Goal: Contribute content: Contribute content

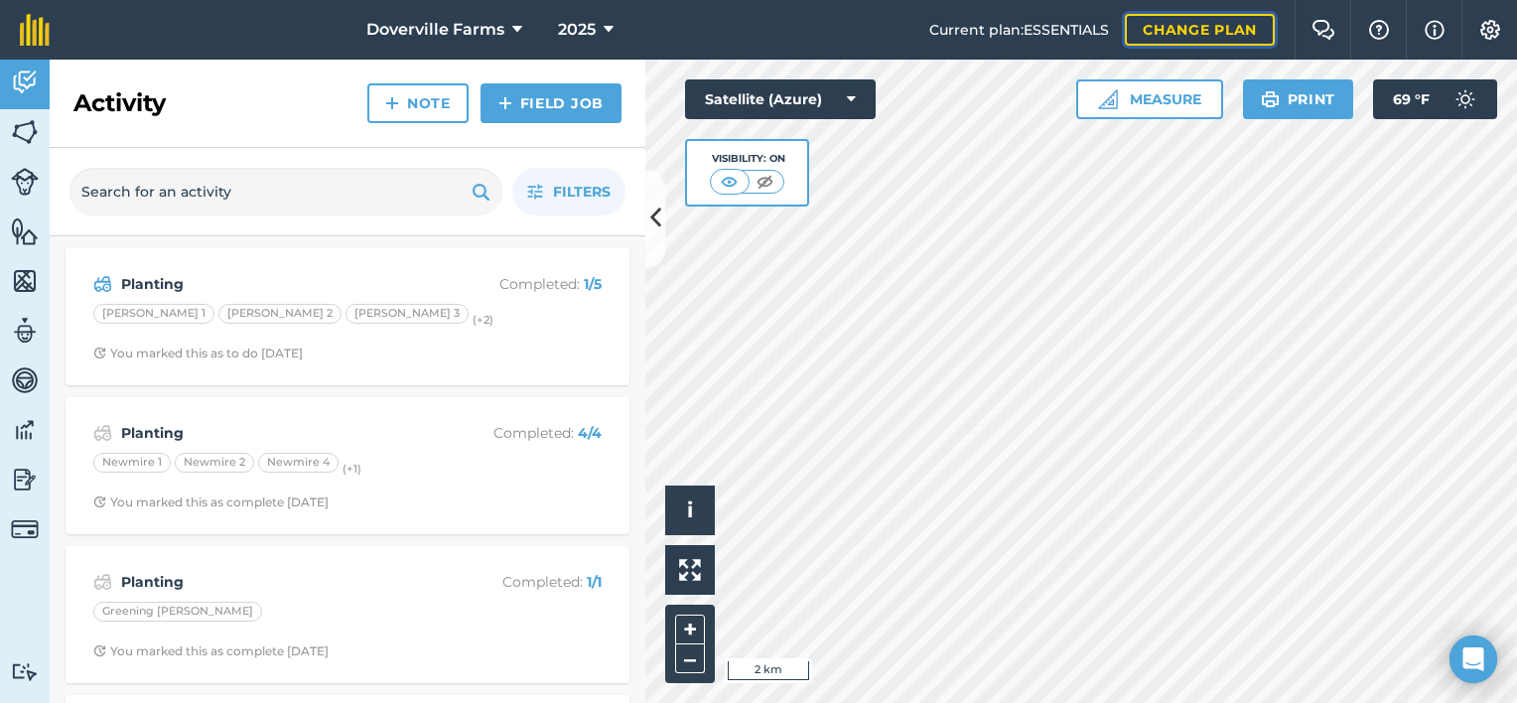
click at [1194, 39] on link "Change plan" at bounding box center [1200, 30] width 150 height 32
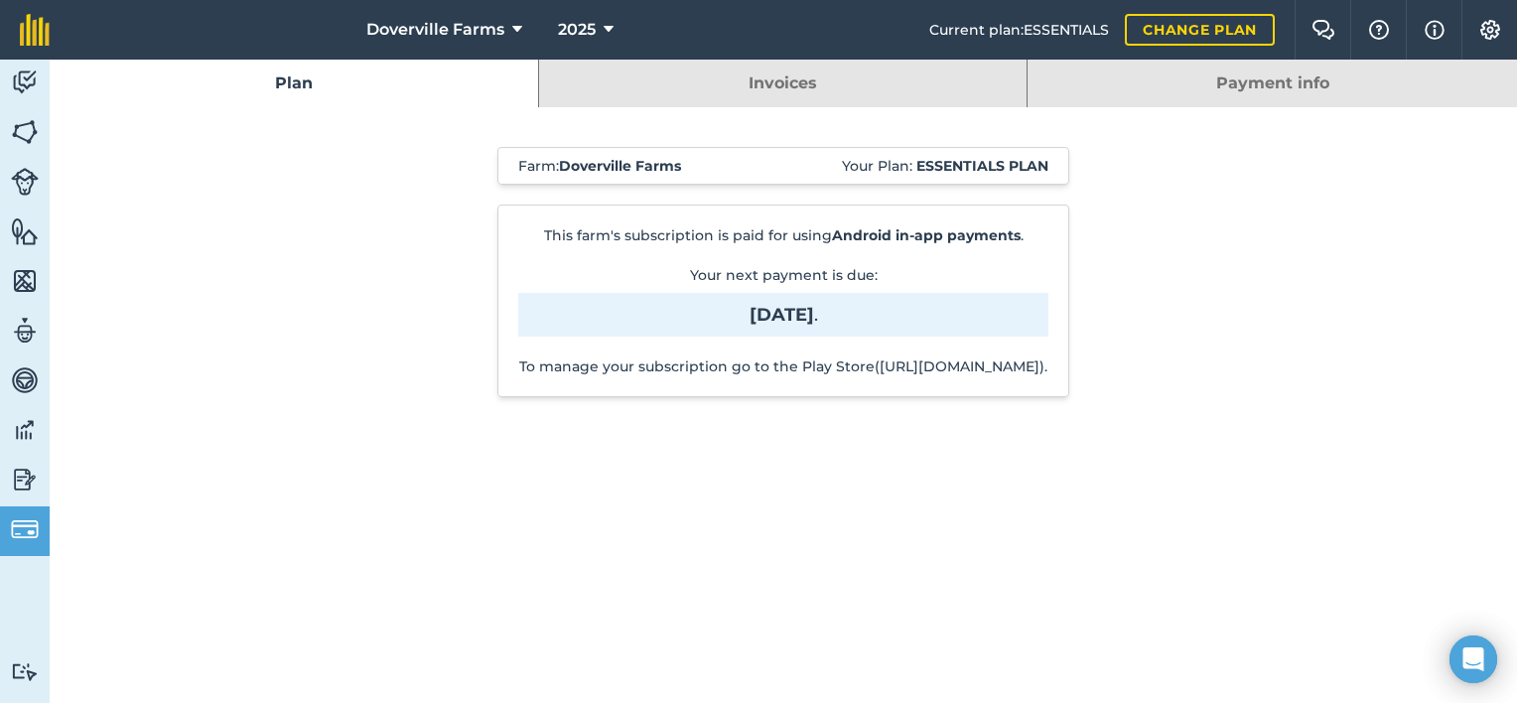
click at [796, 84] on link "Invoices" at bounding box center [783, 84] width 488 height 48
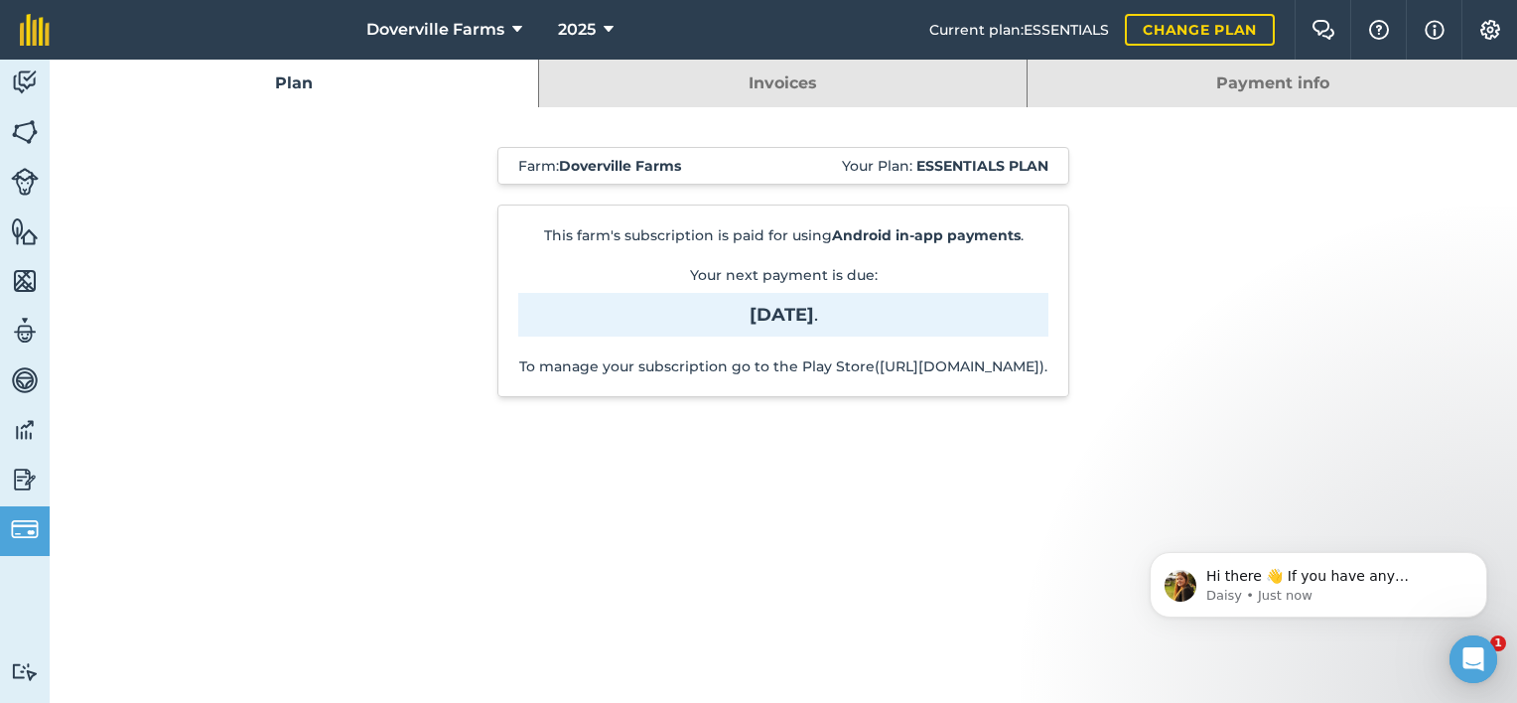
click at [1138, 79] on link "Payment info" at bounding box center [1271, 84] width 489 height 48
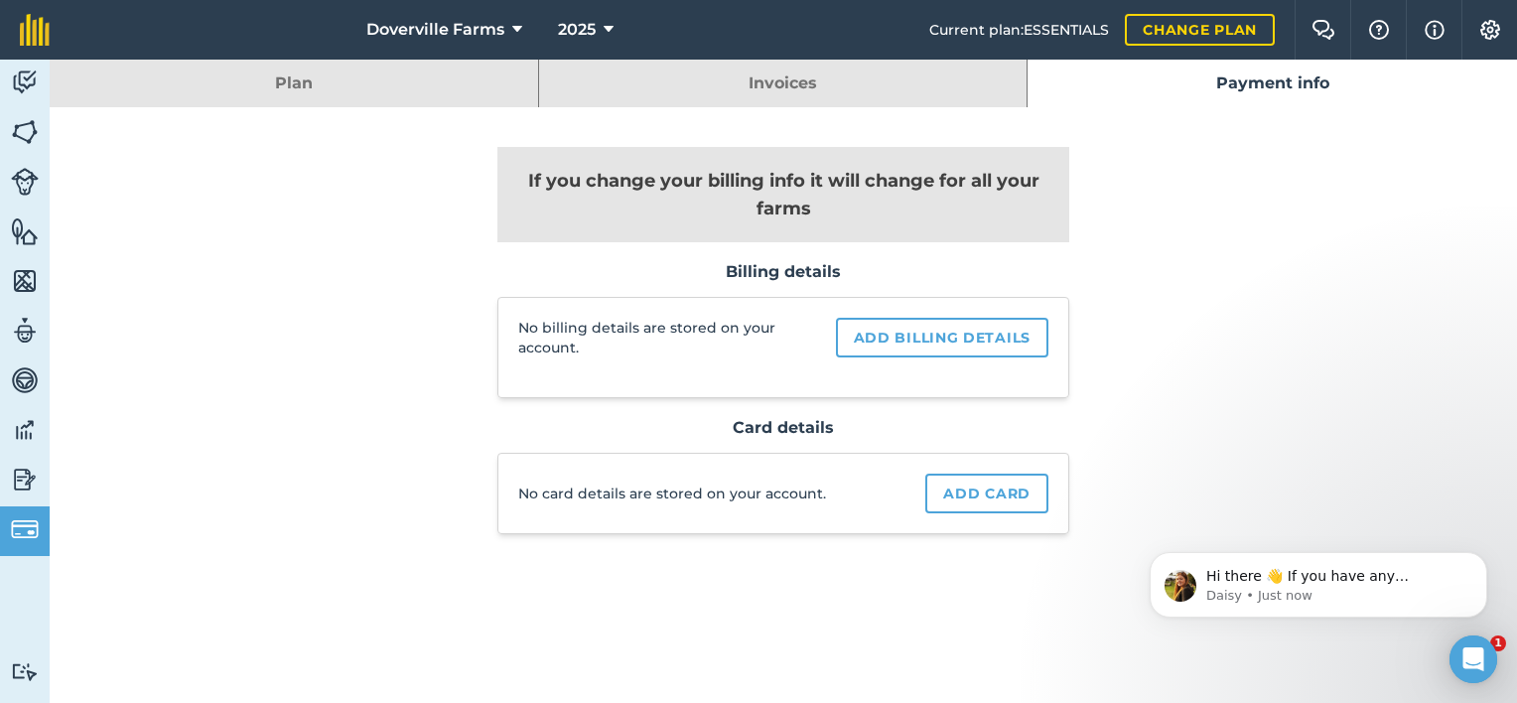
click at [343, 99] on link "Plan" at bounding box center [294, 84] width 488 height 48
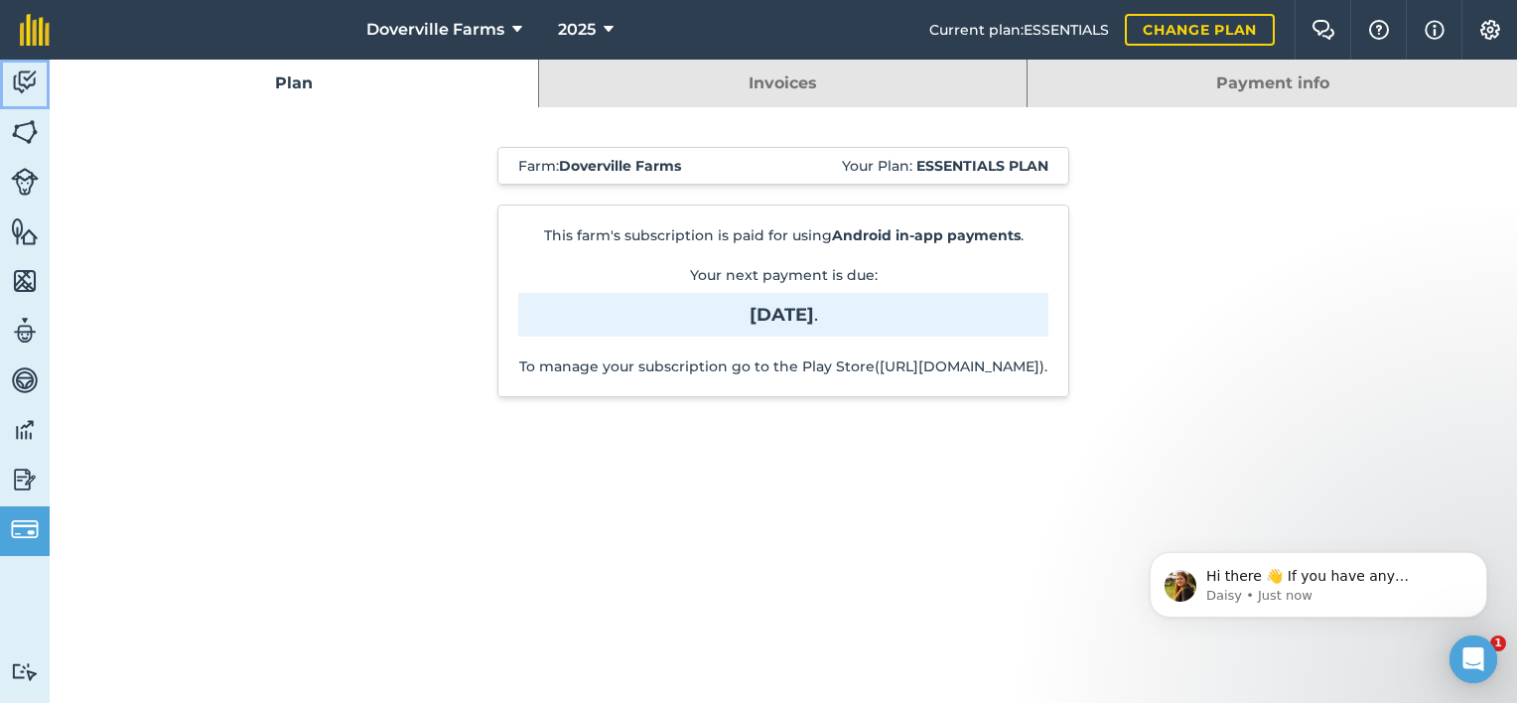
click at [19, 76] on img at bounding box center [25, 82] width 28 height 30
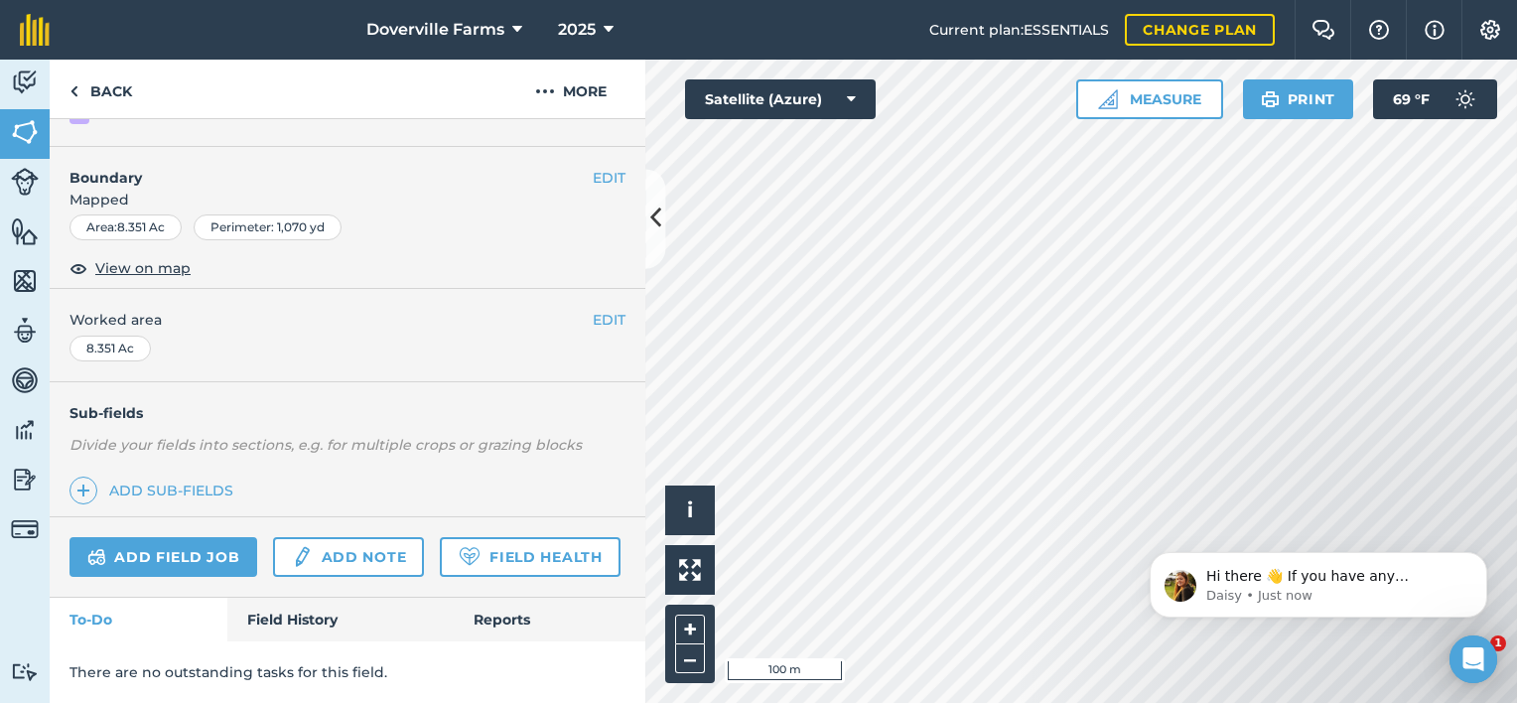
scroll to position [284, 0]
click at [368, 537] on link "Add note" at bounding box center [348, 557] width 151 height 40
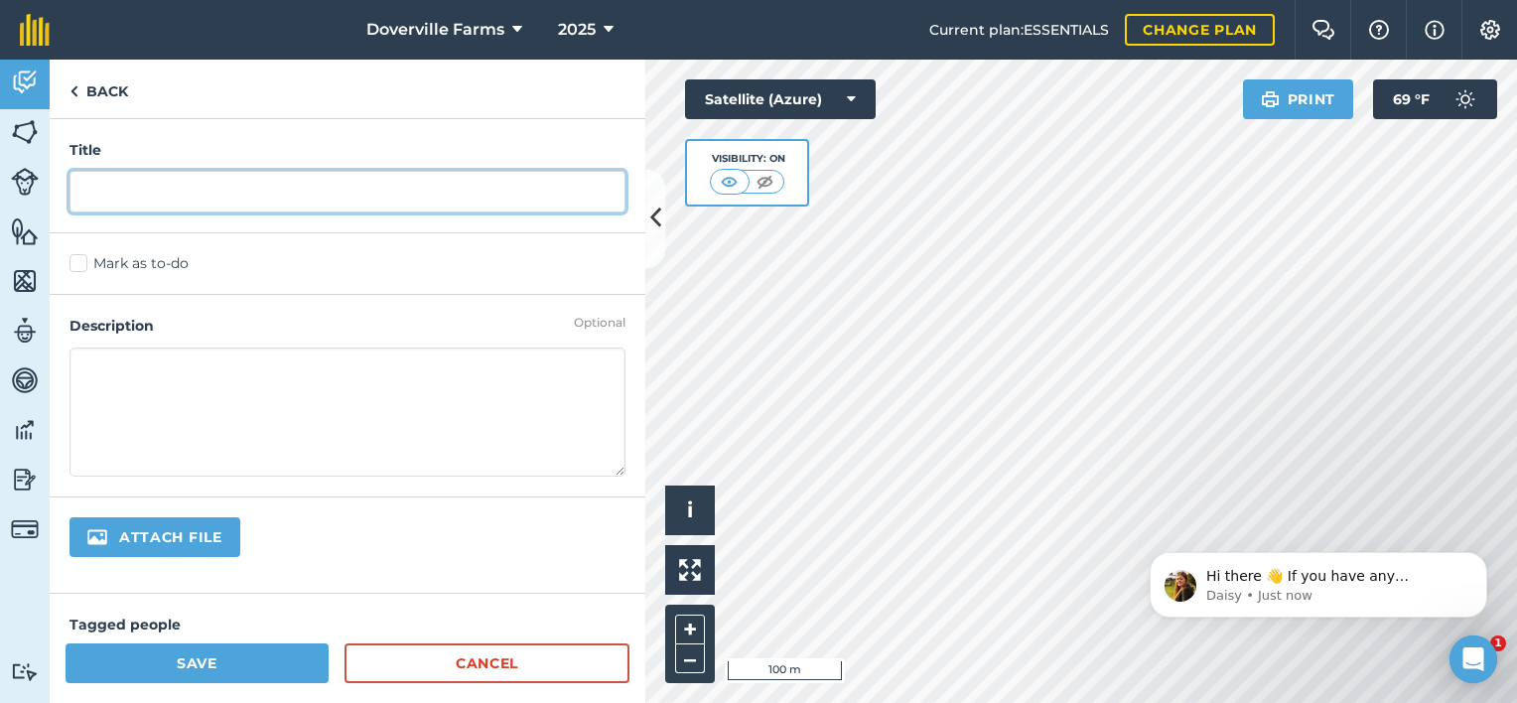
click at [282, 200] on input "text" at bounding box center [347, 192] width 556 height 42
type input "harvested rye"
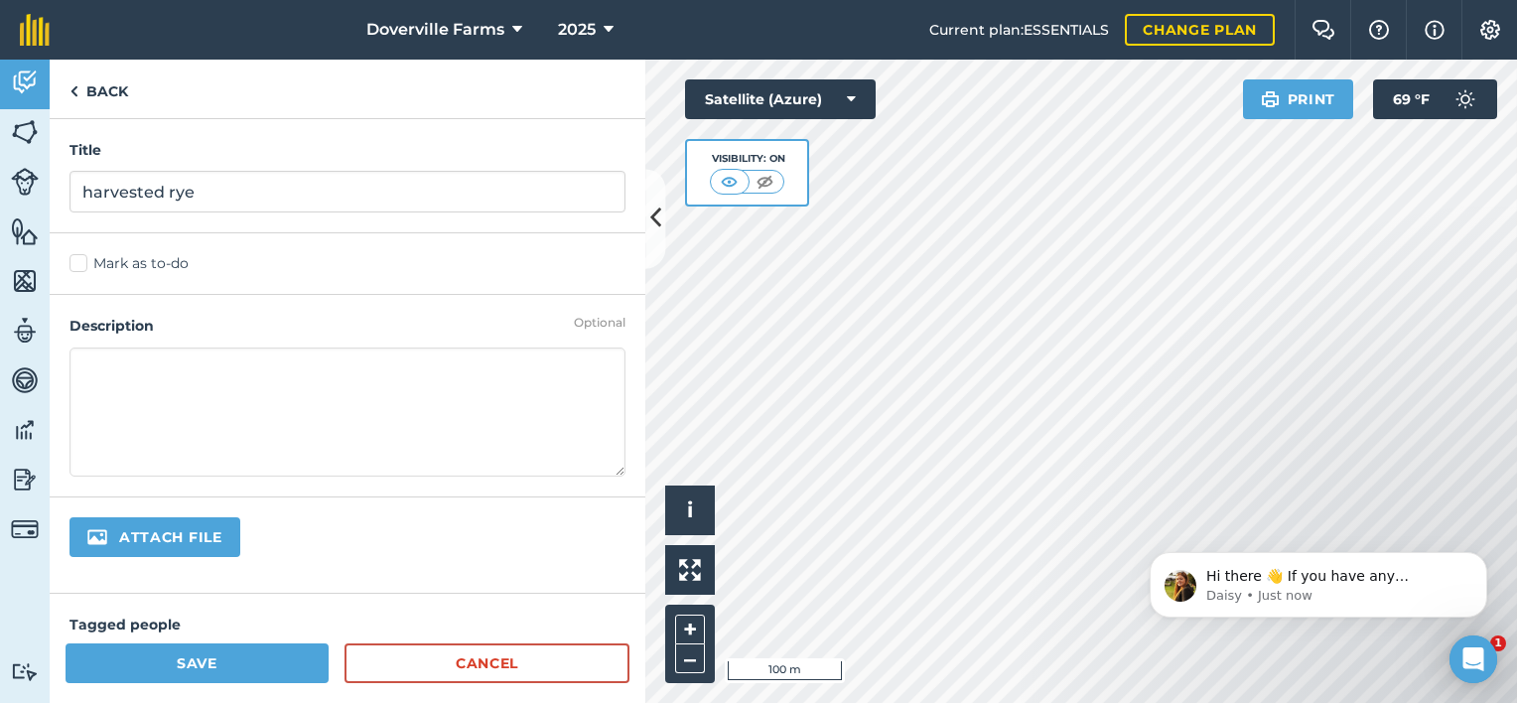
click at [106, 373] on textarea at bounding box center [347, 411] width 556 height 129
type textarea "Rye Harvested 8-4. 70bu/ac. planted crimson clover at 6lbs 8-23"
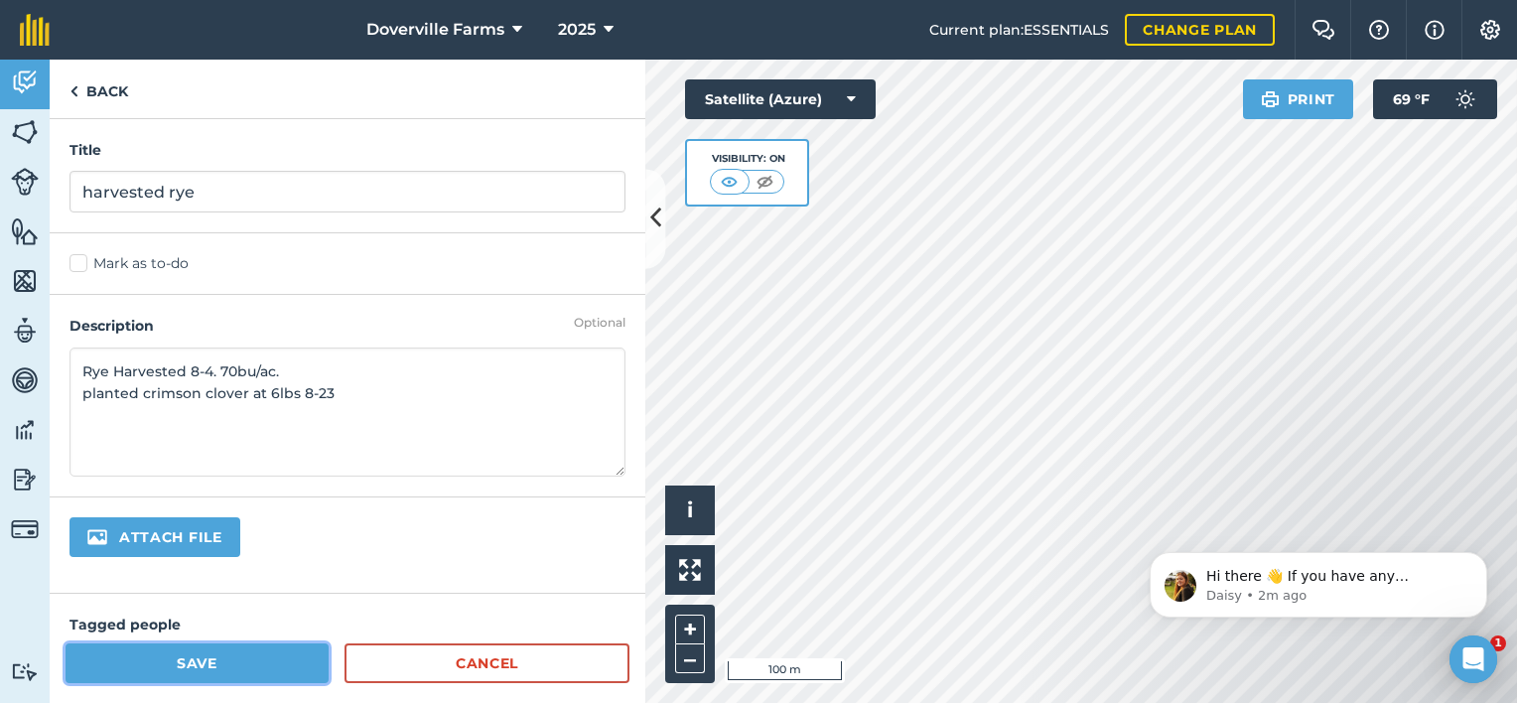
click at [210, 666] on button "Save" at bounding box center [197, 663] width 263 height 40
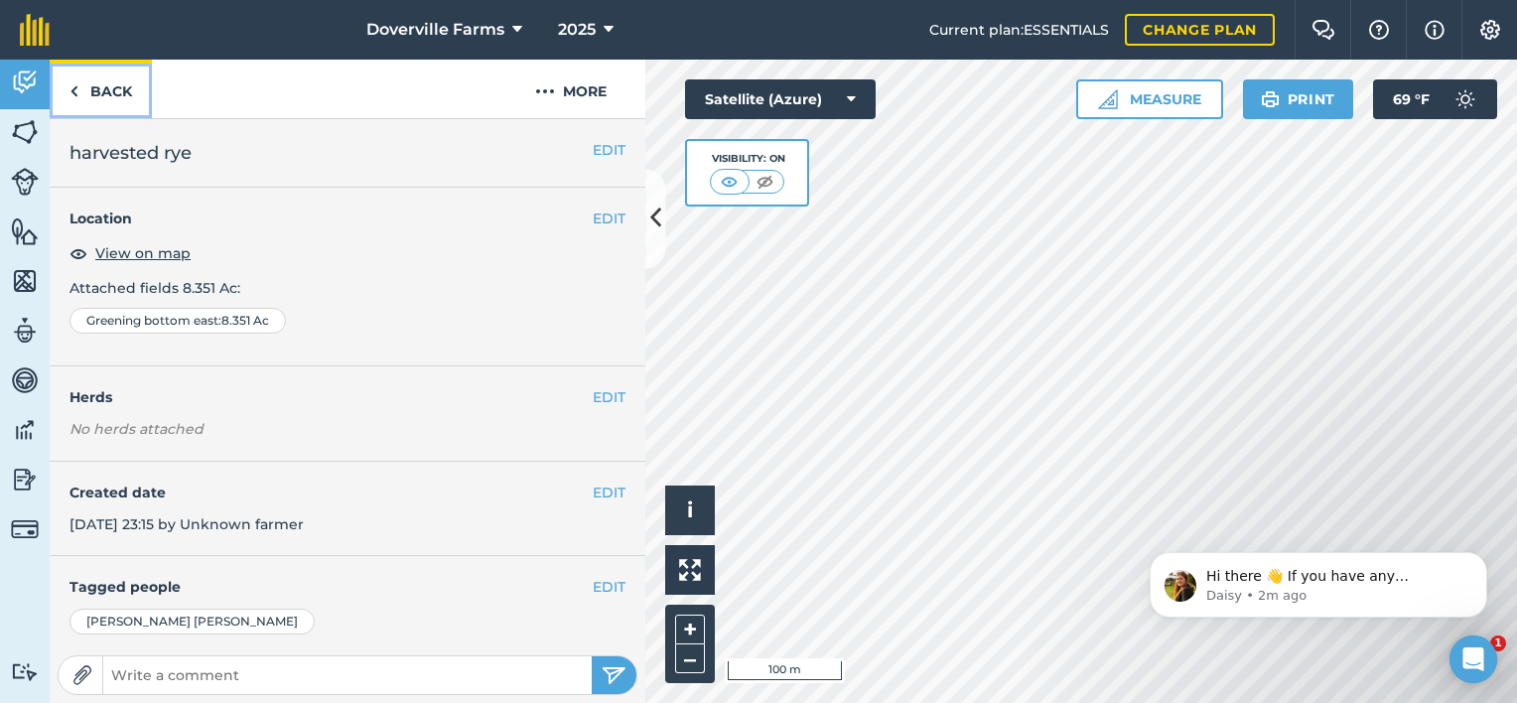
click at [94, 96] on link "Back" at bounding box center [101, 89] width 102 height 59
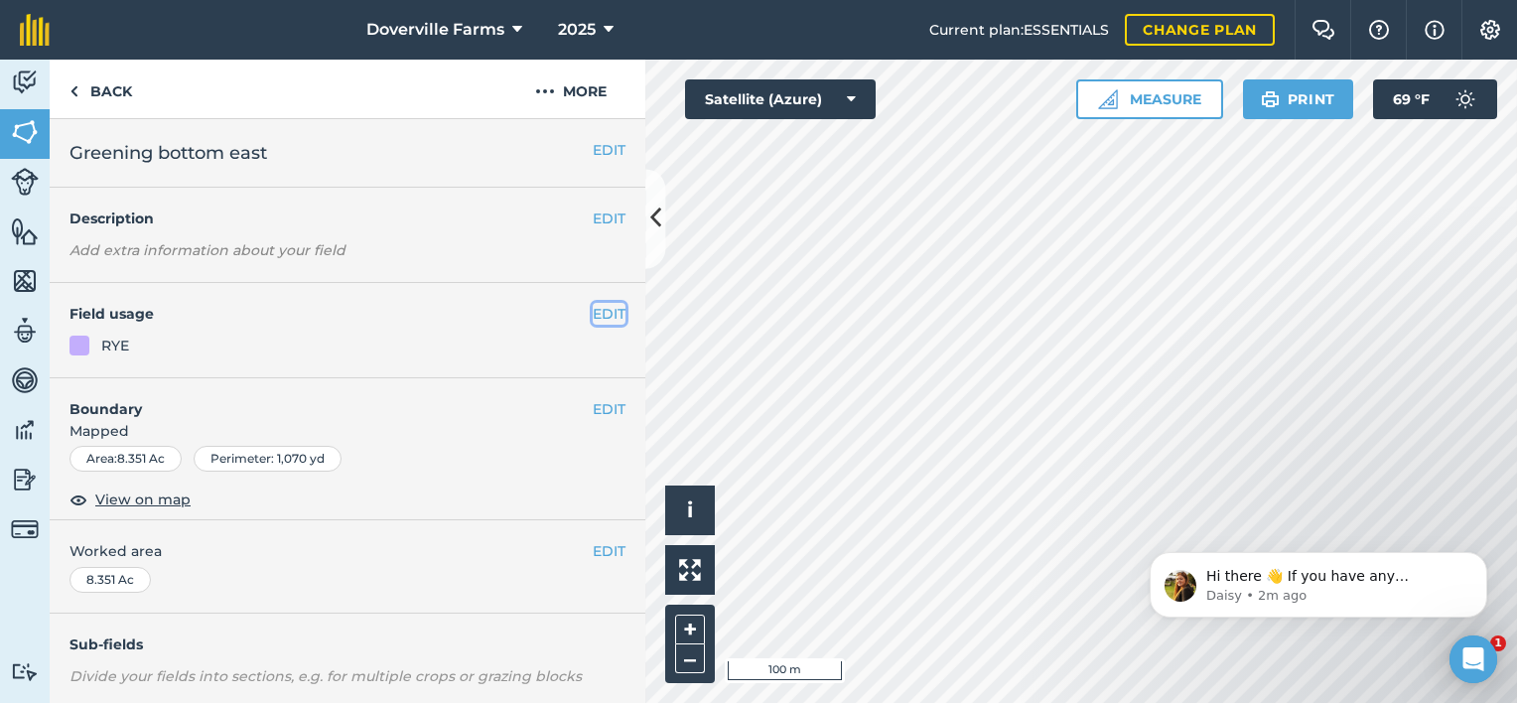
click at [593, 308] on button "EDIT" at bounding box center [609, 314] width 33 height 22
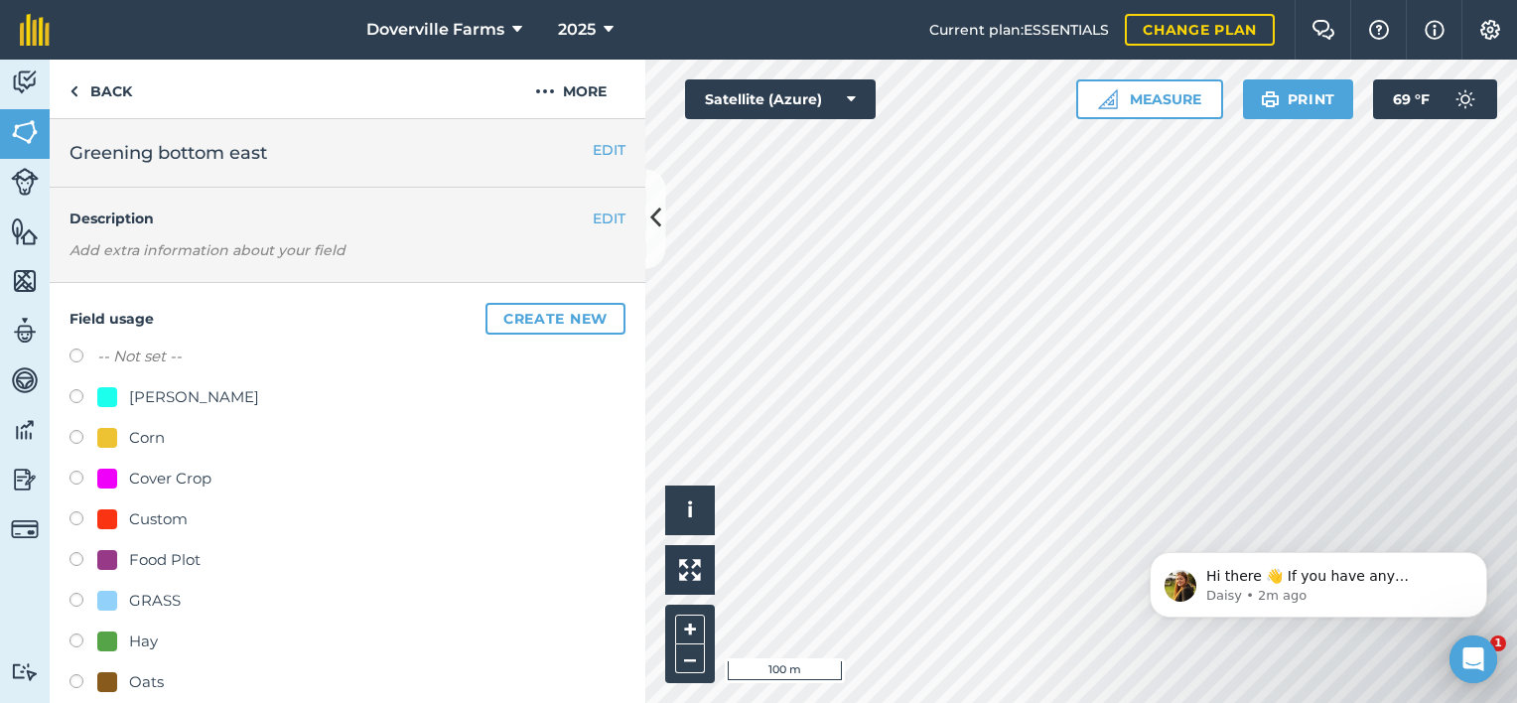
click at [80, 476] on label at bounding box center [83, 480] width 28 height 20
radio input "true"
radio input "false"
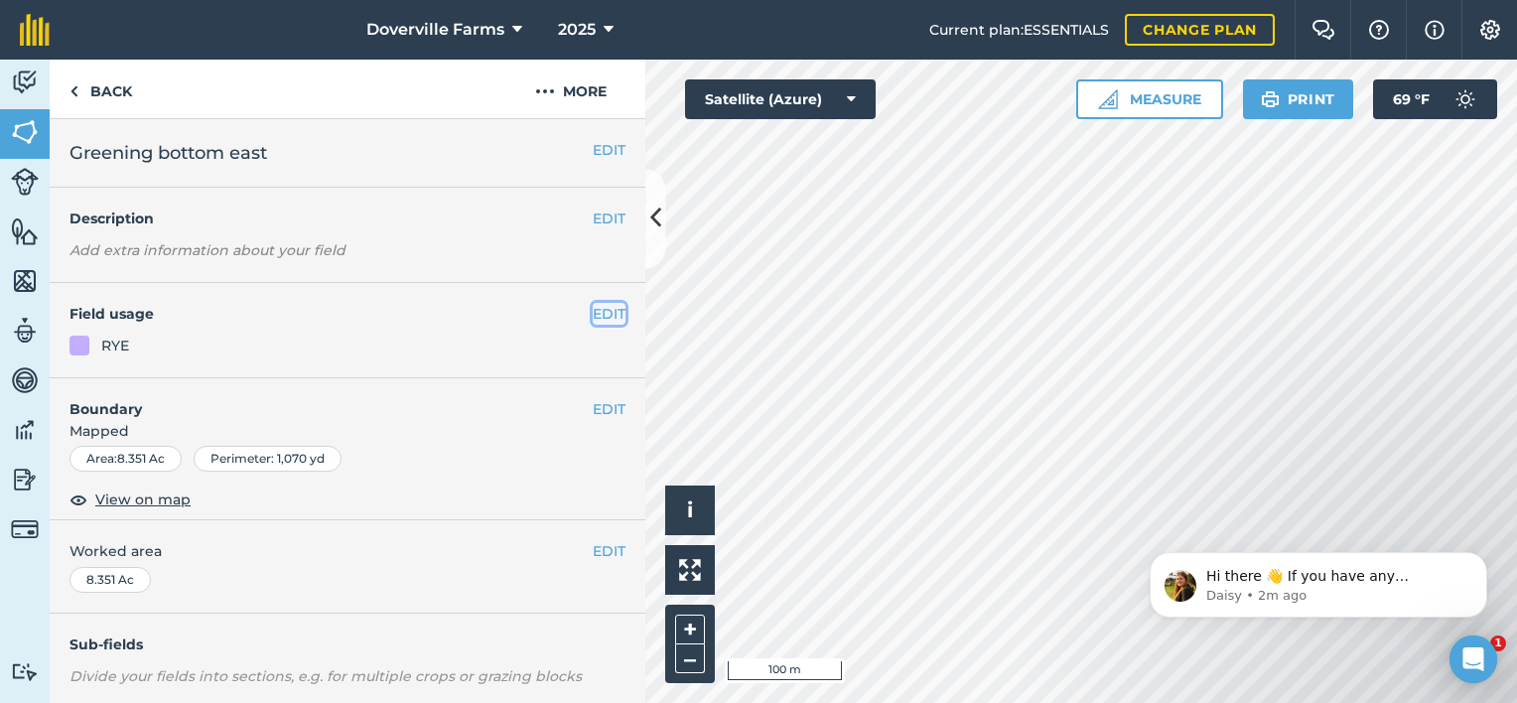
click at [593, 313] on button "EDIT" at bounding box center [609, 314] width 33 height 22
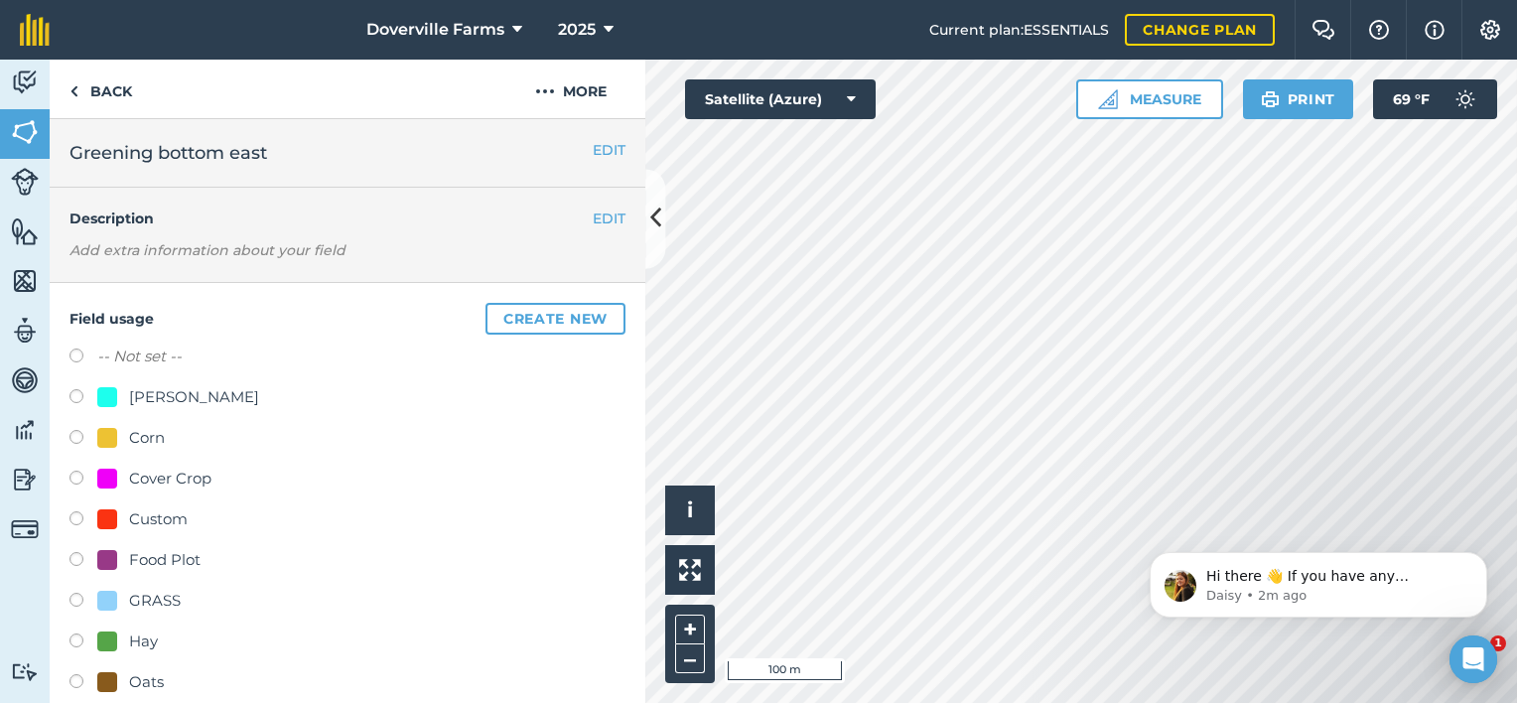
click at [71, 475] on label at bounding box center [83, 480] width 28 height 20
radio input "true"
radio input "false"
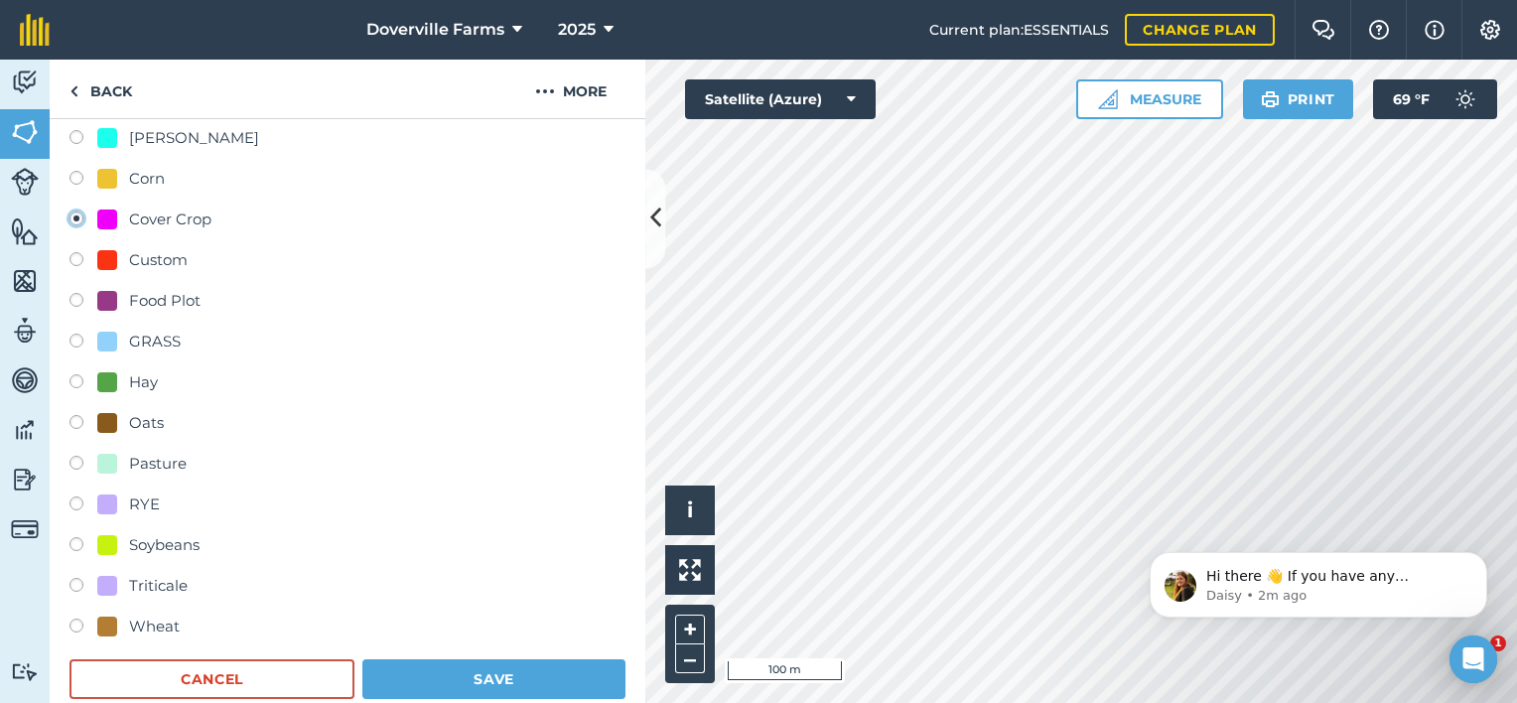
scroll to position [238, 0]
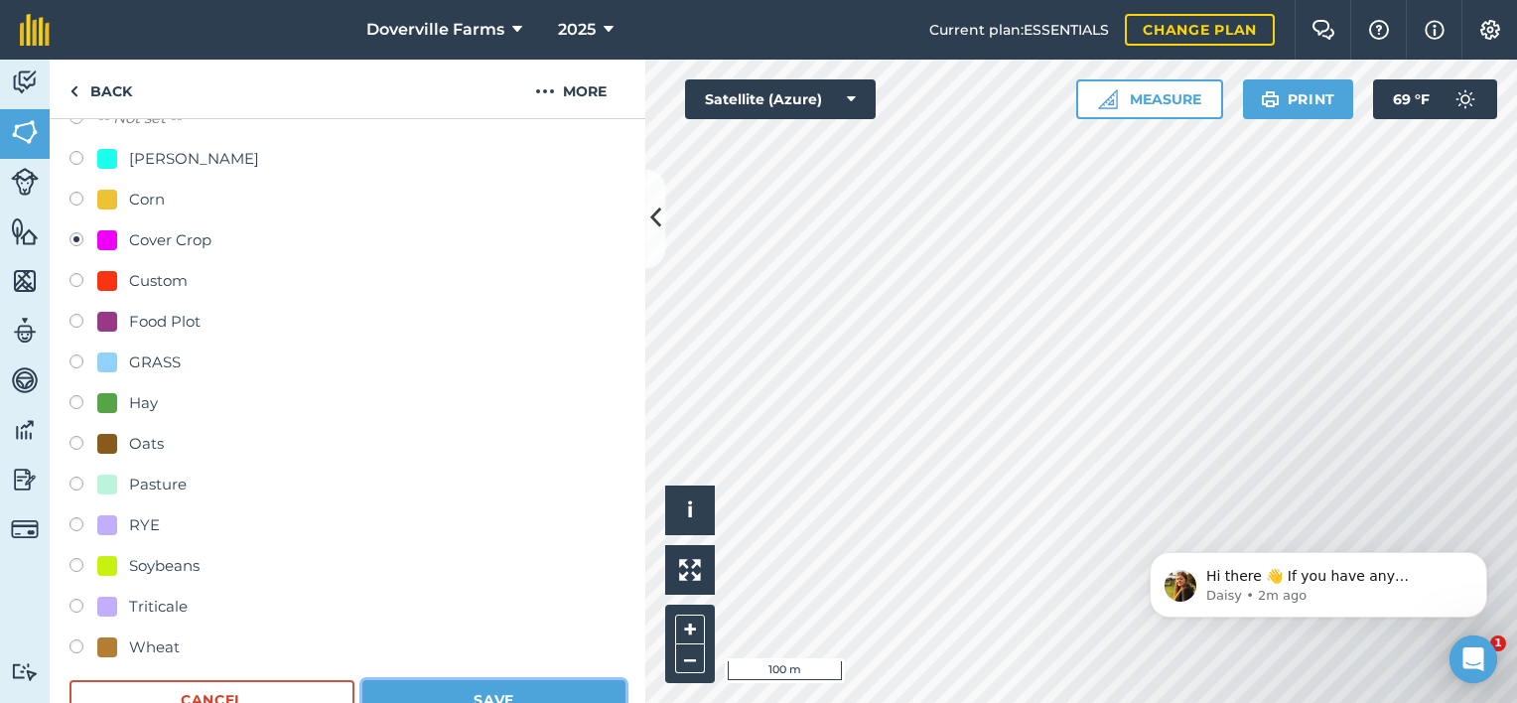
click at [502, 699] on button "Save" at bounding box center [493, 700] width 263 height 40
